Goal: Find specific page/section

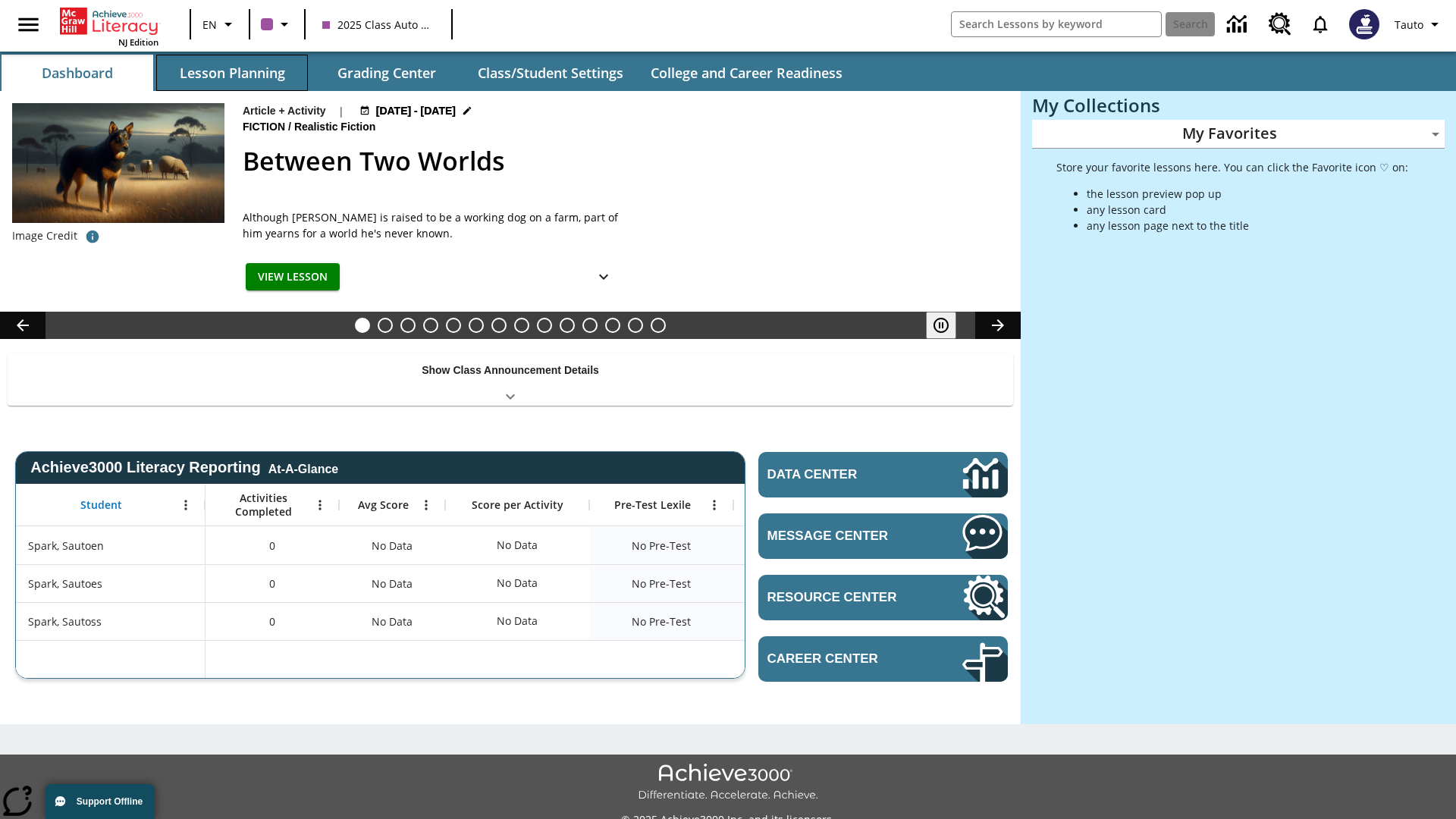
click at [232, 72] on button "Lesson Planning" at bounding box center [231, 72] width 151 height 36
